Goal: Find specific page/section: Find specific page/section

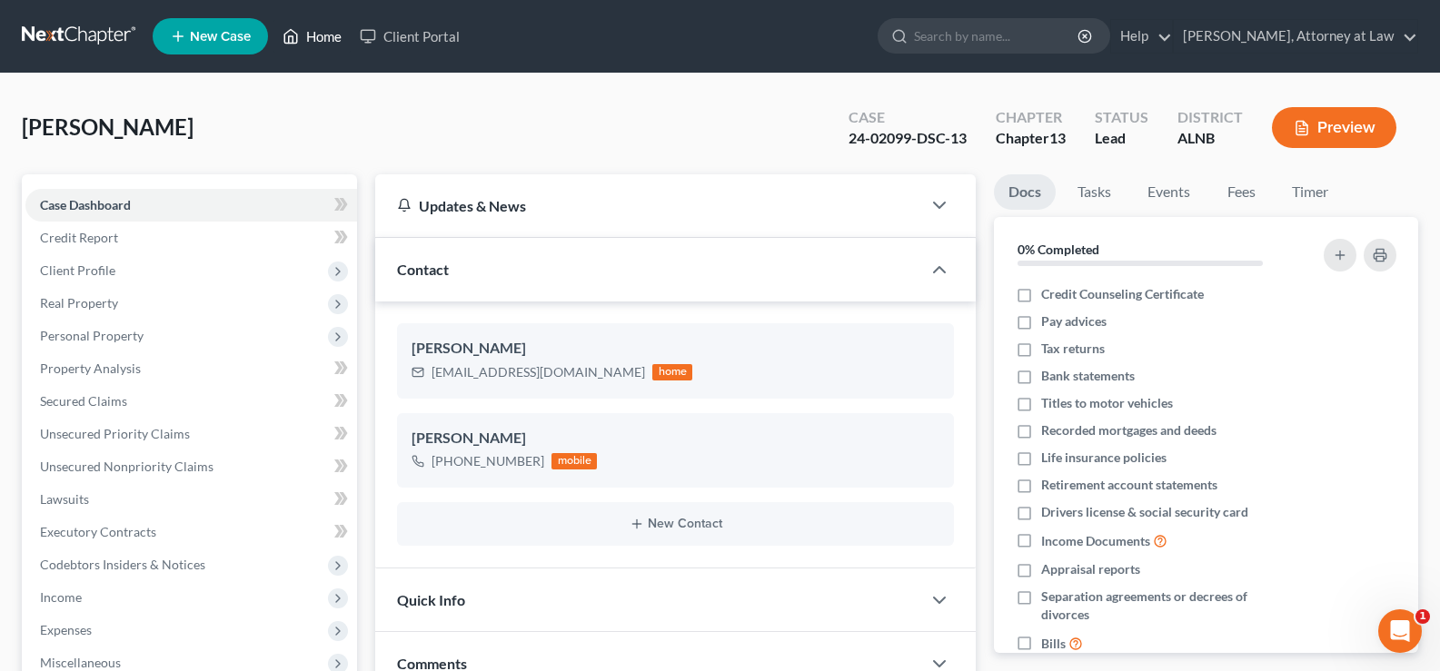
click at [329, 33] on link "Home" at bounding box center [311, 36] width 77 height 33
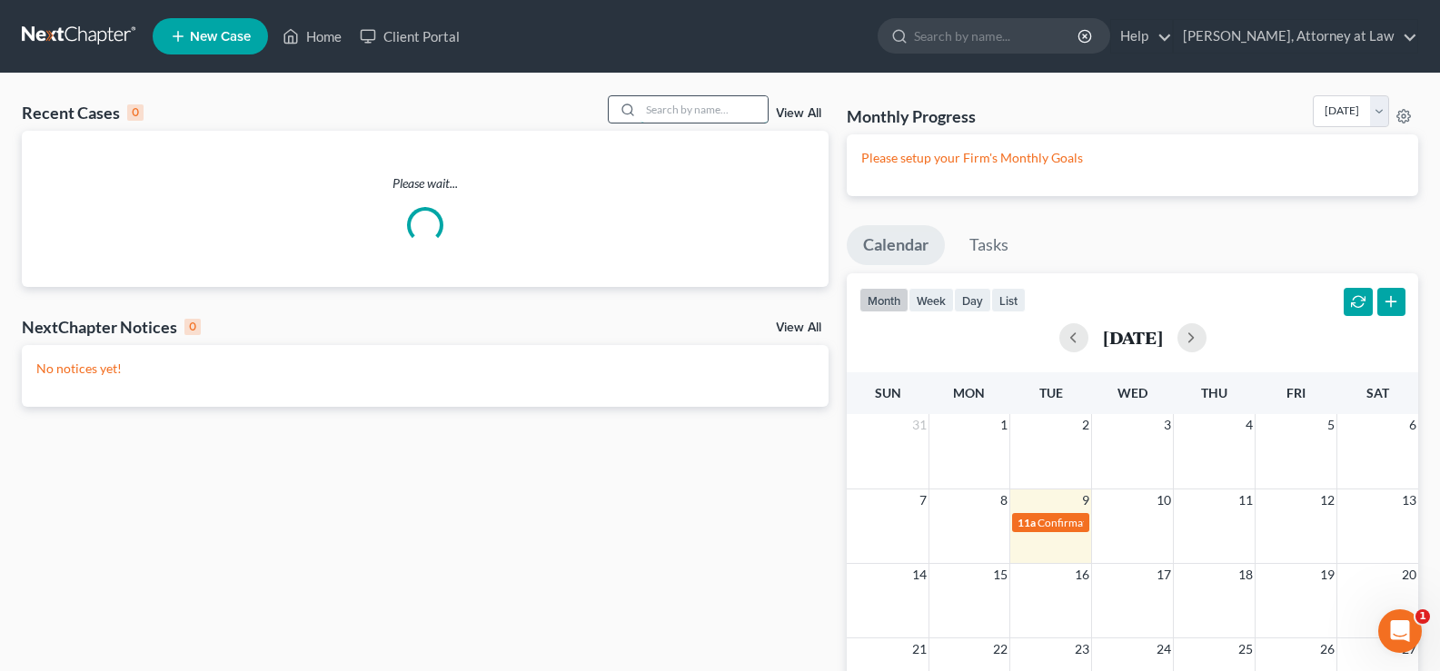
click at [673, 99] on input "search" at bounding box center [704, 109] width 127 height 26
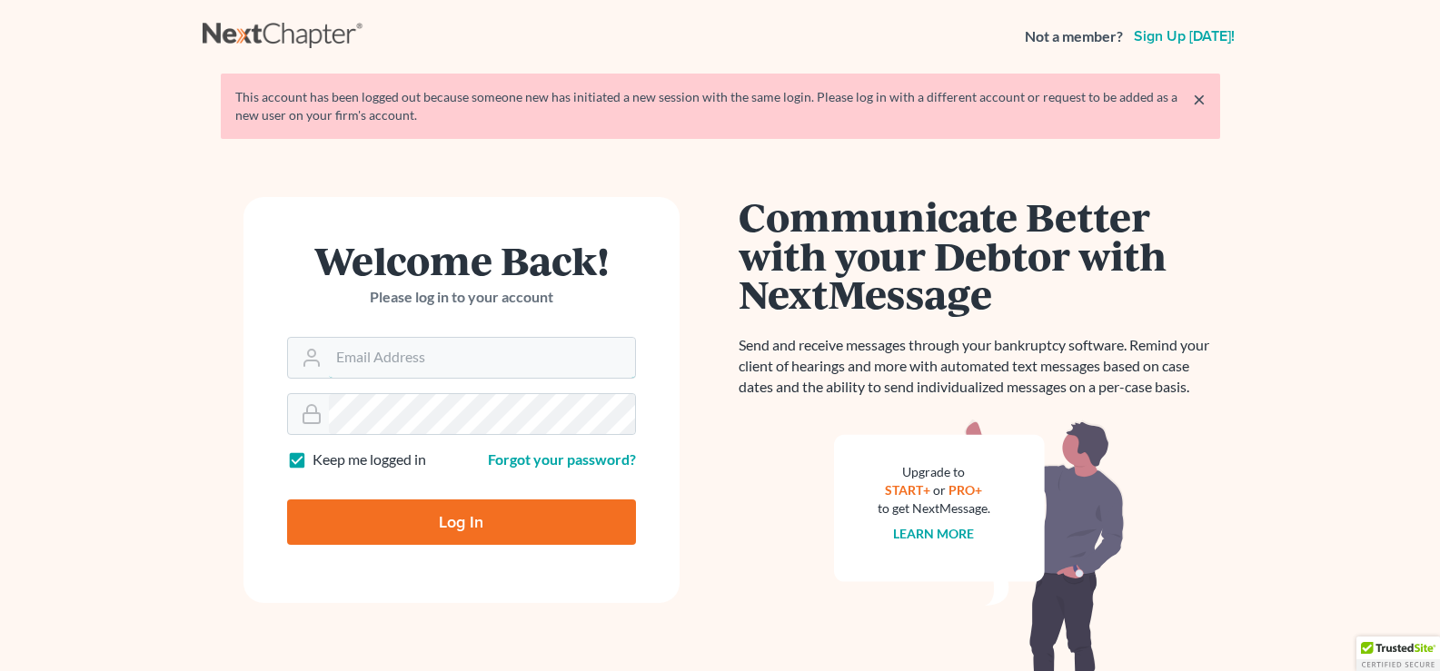
type input "[EMAIL_ADDRESS][DOMAIN_NAME]"
click at [417, 518] on input "Log In" at bounding box center [461, 522] width 349 height 45
type input "Thinking..."
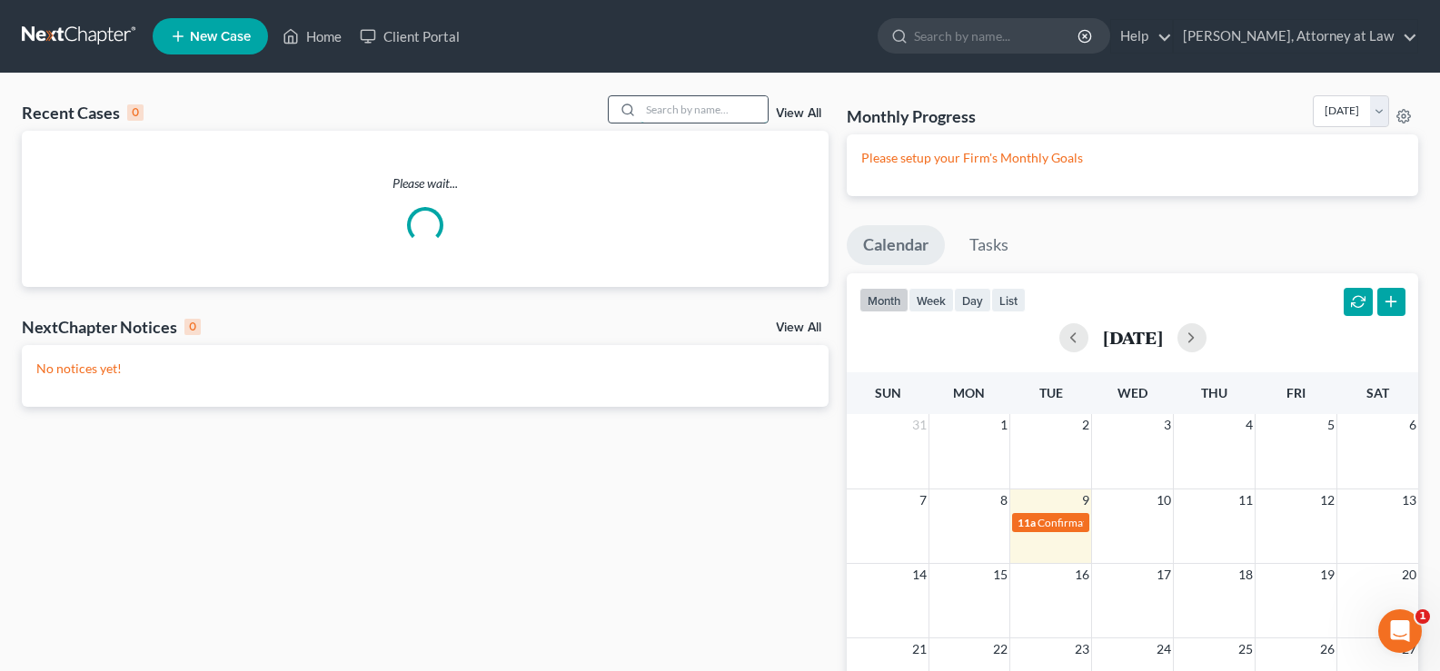
click at [722, 112] on input "search" at bounding box center [704, 109] width 127 height 26
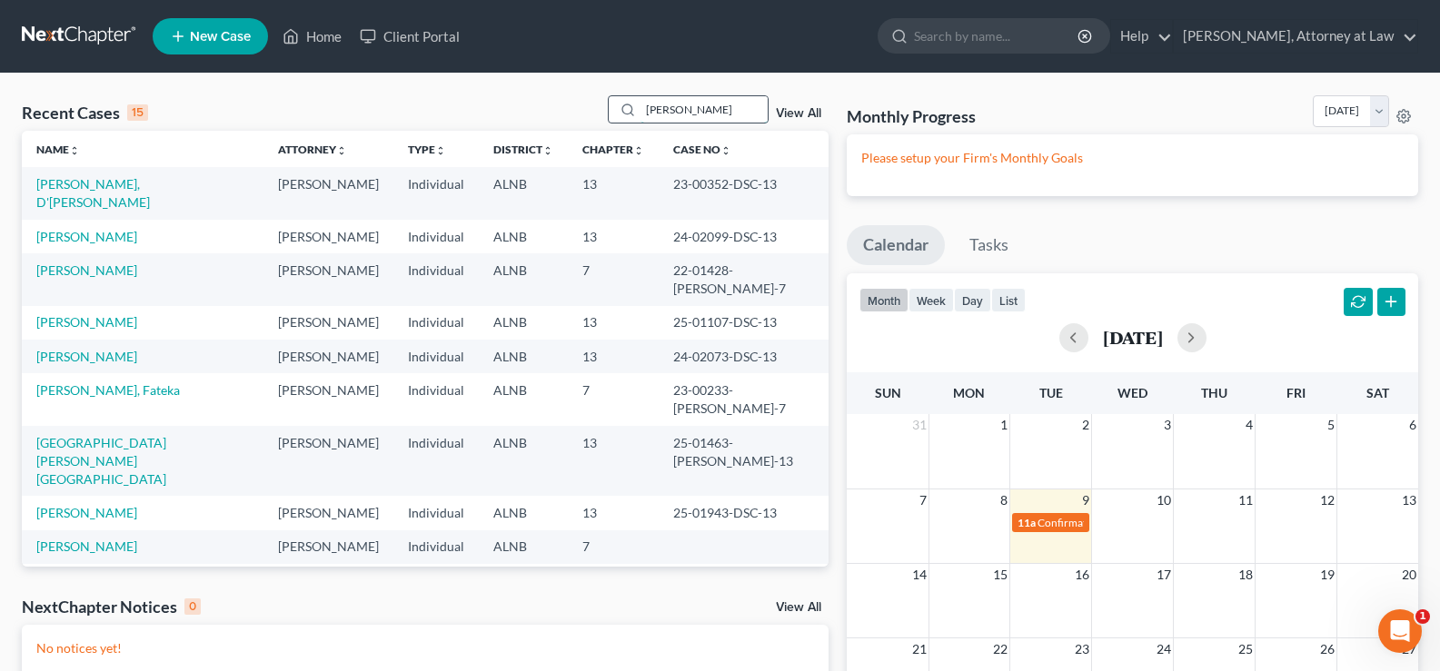
type input "williams"
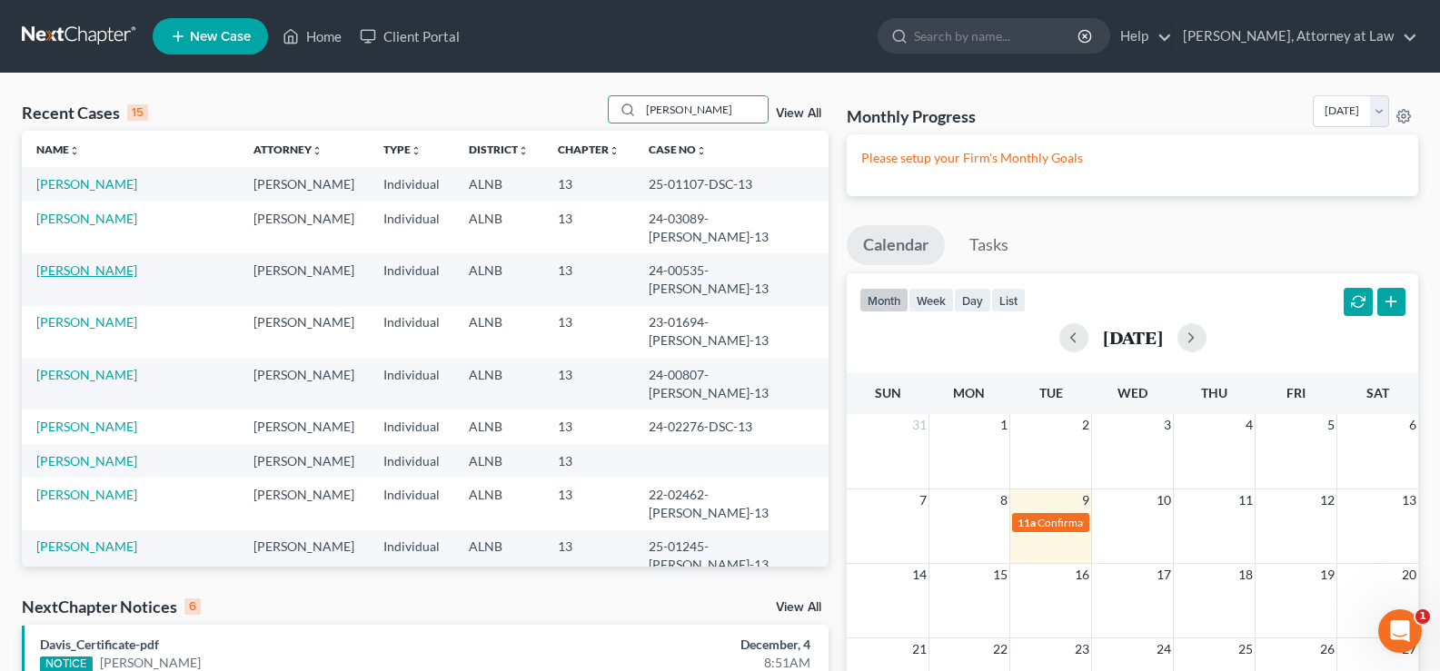
click at [109, 263] on link "Williams, Tandra" at bounding box center [86, 270] width 101 height 15
